Goal: Navigation & Orientation: Find specific page/section

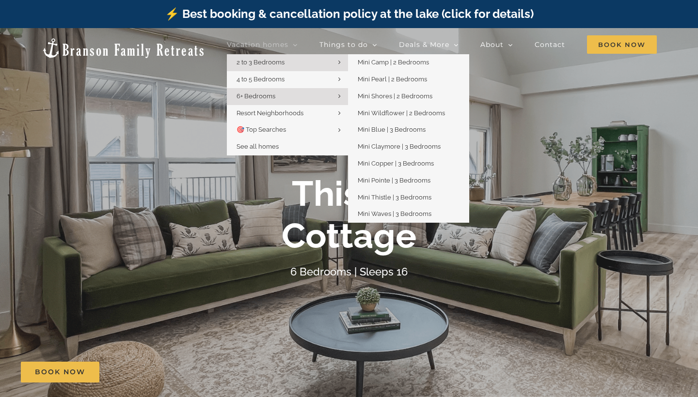
click at [296, 59] on link "2 to 3 Bedrooms" at bounding box center [287, 62] width 121 height 17
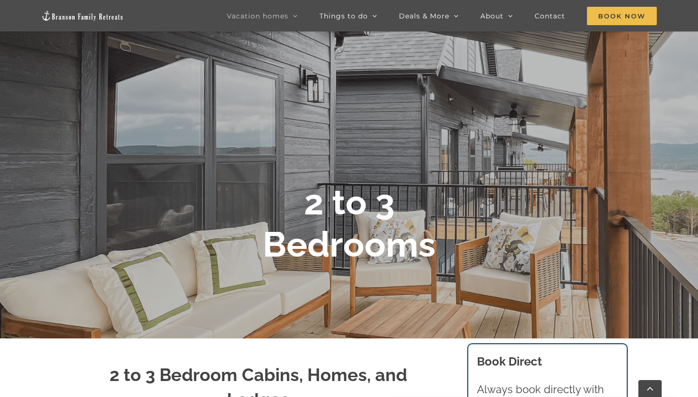
scroll to position [85, 0]
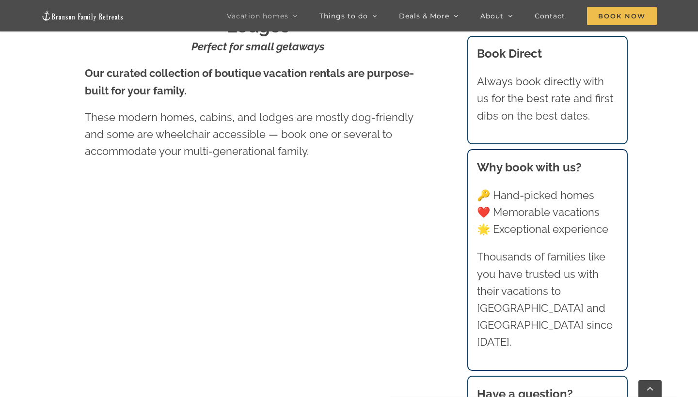
scroll to position [110, 0]
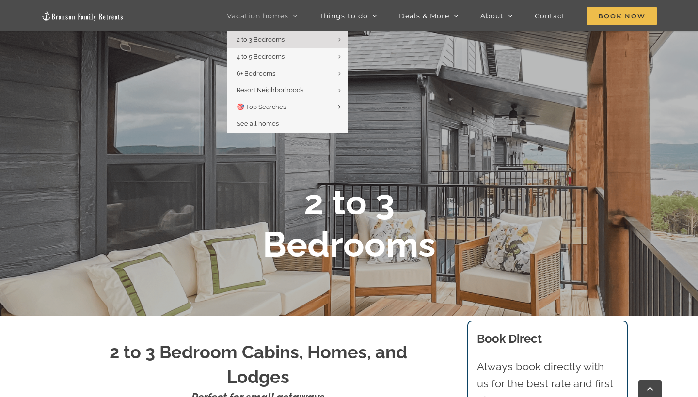
click at [275, 23] on link "Vacation homes" at bounding box center [262, 15] width 71 height 31
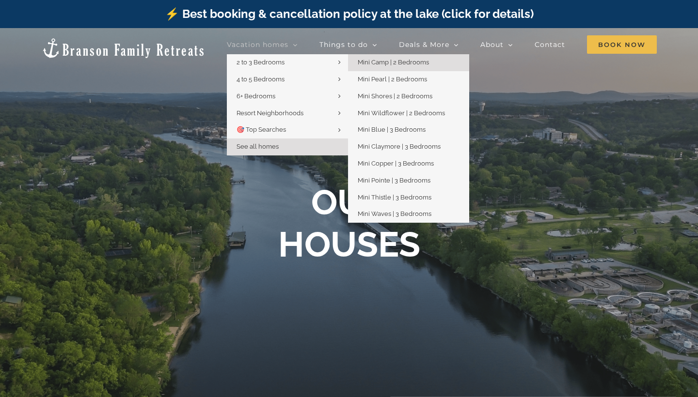
click at [370, 65] on span "Mini Camp | 2 Bedrooms" at bounding box center [393, 62] width 71 height 7
